Goal: Transaction & Acquisition: Purchase product/service

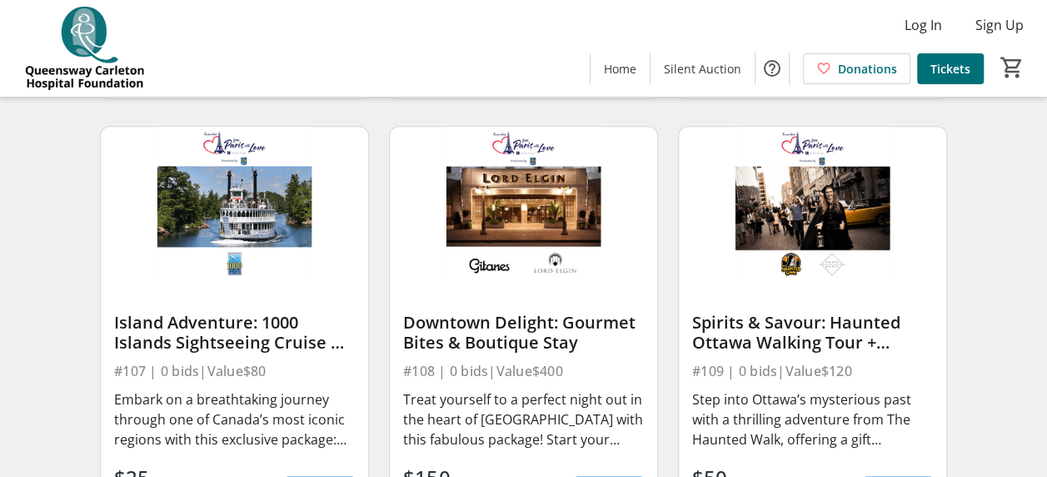
scroll to position [1083, 0]
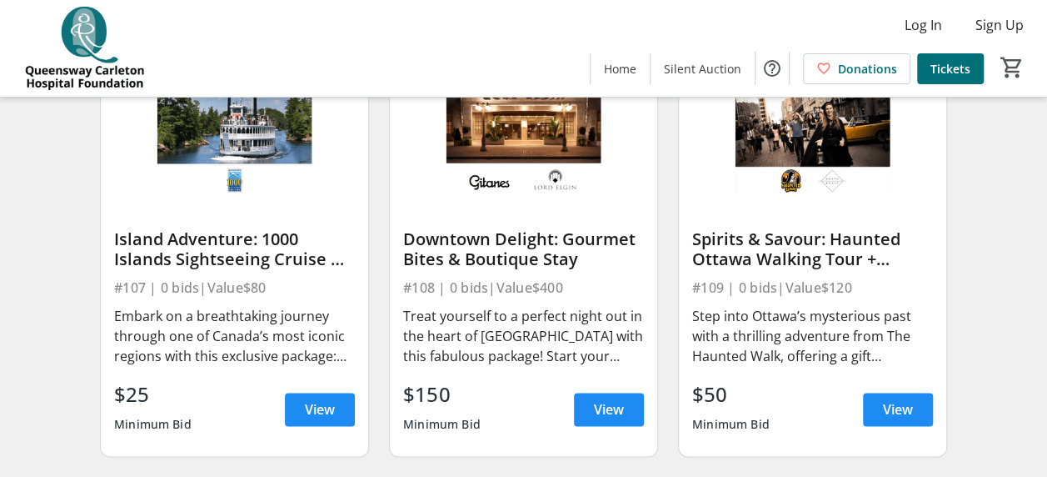
click at [479, 366] on div "Treat yourself to a perfect night out in the heart of [GEOGRAPHIC_DATA] with th…" at bounding box center [523, 336] width 241 height 60
click at [581, 416] on span at bounding box center [609, 409] width 70 height 40
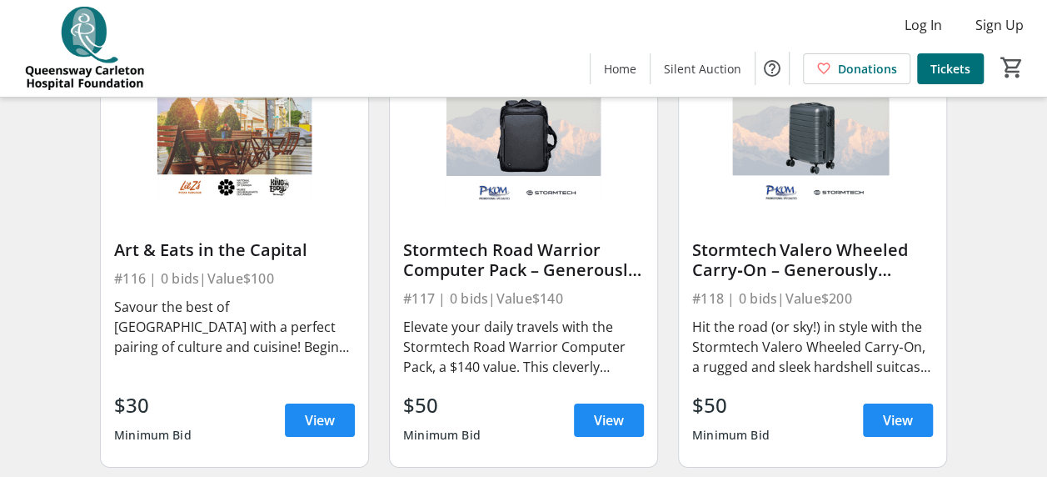
scroll to position [2416, 0]
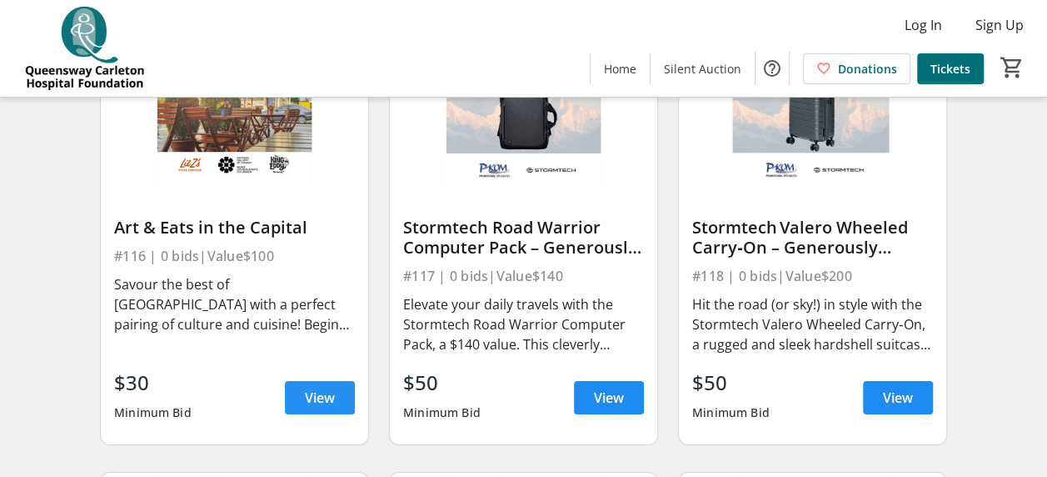
click at [308, 407] on span "View" at bounding box center [320, 397] width 30 height 20
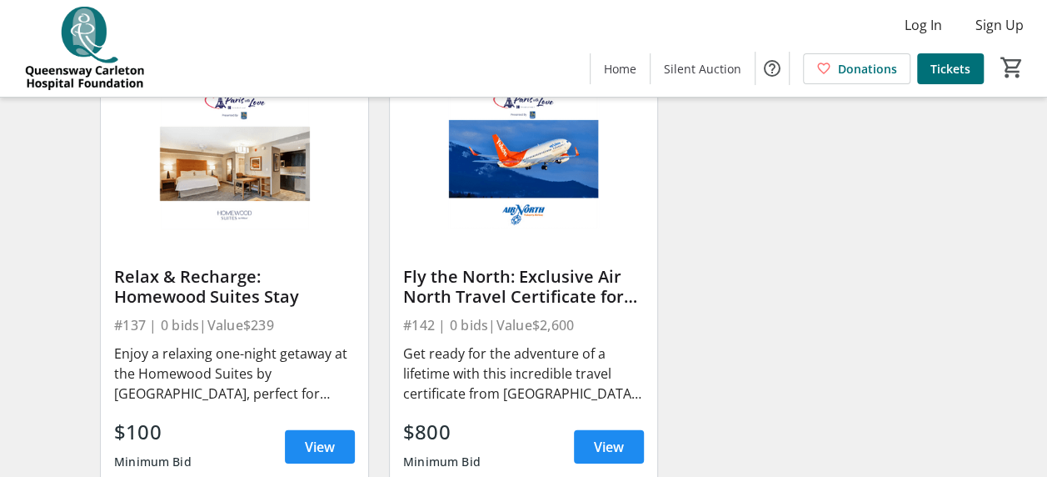
scroll to position [5361, 0]
